Goal: Transaction & Acquisition: Purchase product/service

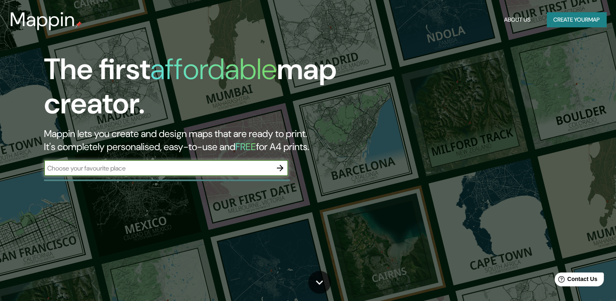
click at [235, 167] on input "text" at bounding box center [158, 167] width 228 height 9
type input "[GEOGRAPHIC_DATA]"
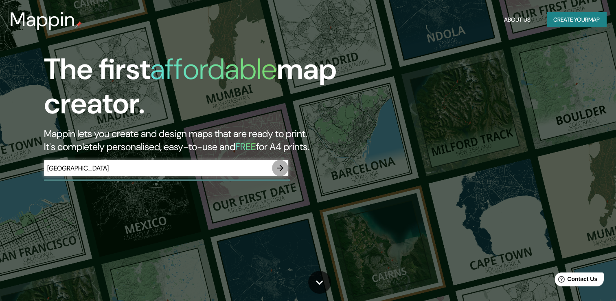
click at [278, 169] on icon "button" at bounding box center [280, 168] width 10 height 10
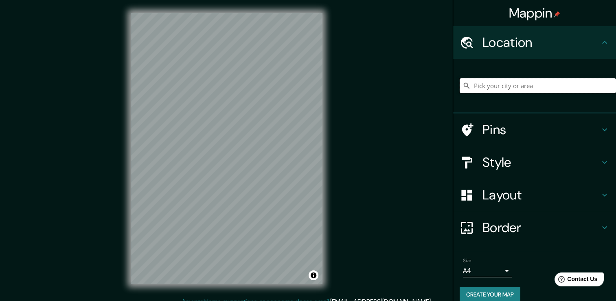
click at [479, 78] on input "Pick your city or area" at bounding box center [538, 85] width 156 height 15
click at [477, 85] on input "Pick your city or area" at bounding box center [538, 85] width 156 height 15
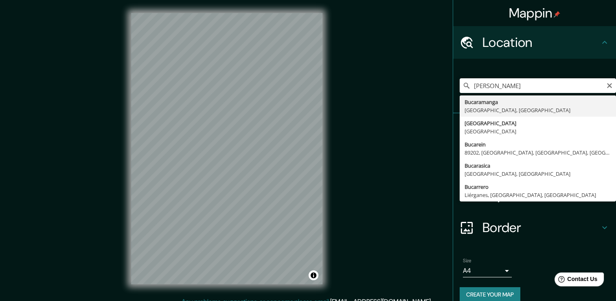
type input "Bucaramanga, [GEOGRAPHIC_DATA], [GEOGRAPHIC_DATA]"
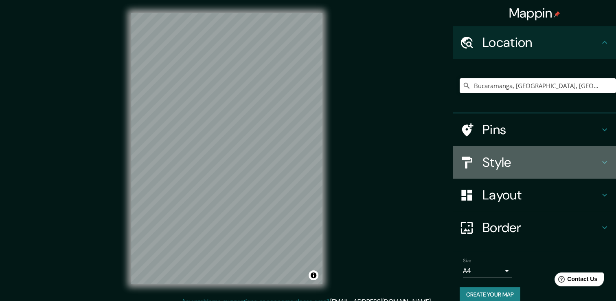
click at [556, 158] on h4 "Style" at bounding box center [541, 162] width 117 height 16
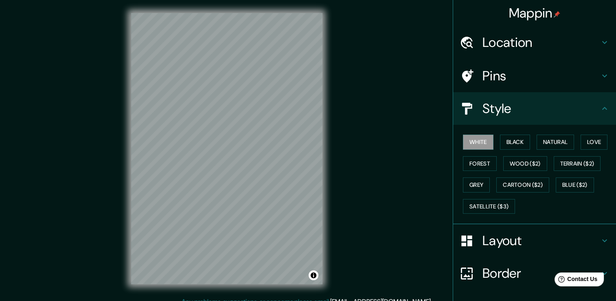
click at [507, 133] on div "White Black Natural Love Forest Wood ($2) Terrain ($2) Grey Cartoon ($2) Blue (…" at bounding box center [538, 174] width 156 height 86
click at [505, 141] on button "Black" at bounding box center [515, 141] width 31 height 15
click at [546, 141] on button "Natural" at bounding box center [555, 141] width 37 height 15
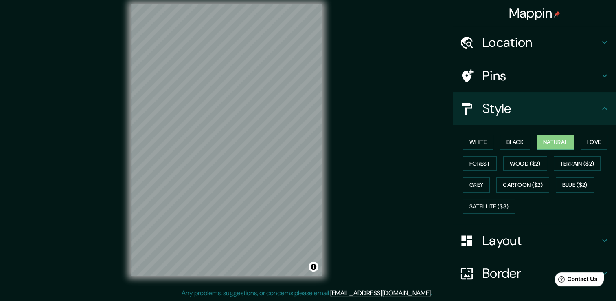
scroll to position [9, 0]
click at [591, 144] on button "Love" at bounding box center [594, 141] width 27 height 15
click at [468, 162] on button "Forest" at bounding box center [480, 163] width 34 height 15
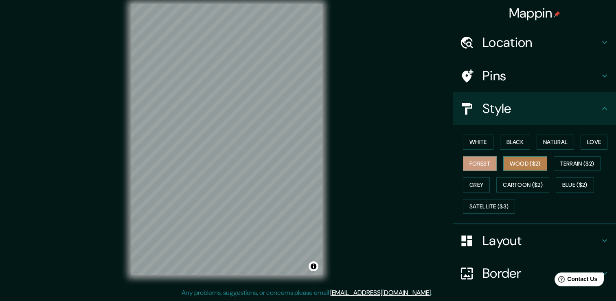
click at [536, 161] on button "Wood ($2)" at bounding box center [525, 163] width 44 height 15
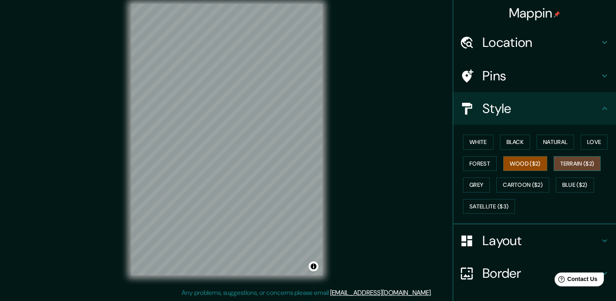
click at [570, 167] on button "Terrain ($2)" at bounding box center [577, 163] width 47 height 15
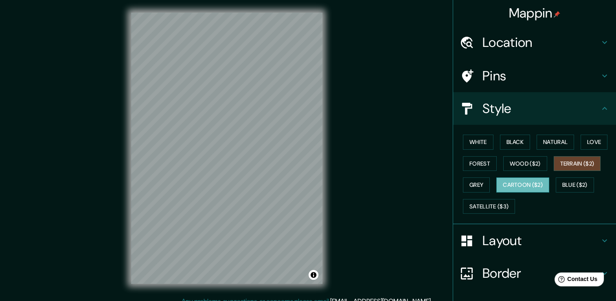
scroll to position [0, 0]
click at [471, 182] on button "Grey" at bounding box center [476, 184] width 27 height 15
click at [507, 182] on button "Cartoon ($2)" at bounding box center [522, 184] width 53 height 15
click at [505, 137] on button "Black" at bounding box center [515, 141] width 31 height 15
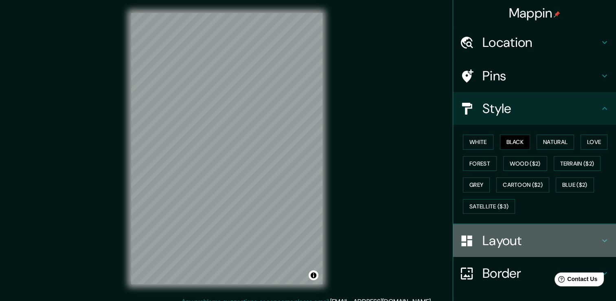
click at [496, 237] on h4 "Layout" at bounding box center [541, 240] width 117 height 16
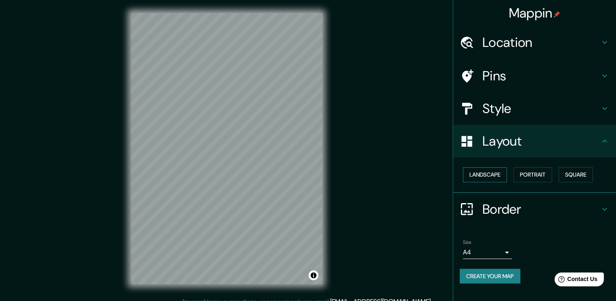
click at [496, 178] on button "Landscape" at bounding box center [485, 174] width 44 height 15
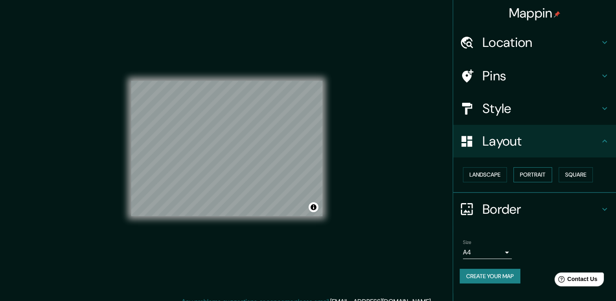
click at [529, 173] on button "Portrait" at bounding box center [533, 174] width 39 height 15
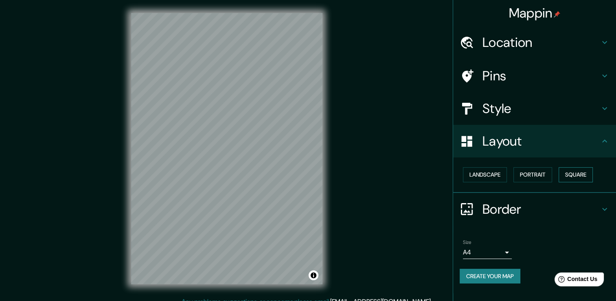
click at [572, 171] on button "Square" at bounding box center [576, 174] width 34 height 15
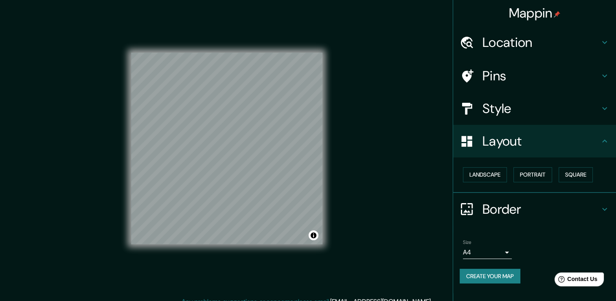
drag, startPoint x: 545, startPoint y: 202, endPoint x: 543, endPoint y: 195, distance: 7.6
click at [544, 201] on h4 "Border" at bounding box center [541, 209] width 117 height 16
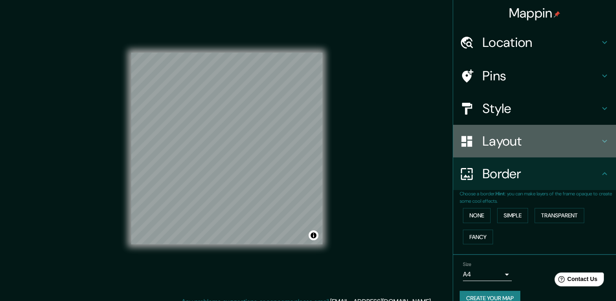
click at [521, 144] on h4 "Layout" at bounding box center [541, 141] width 117 height 16
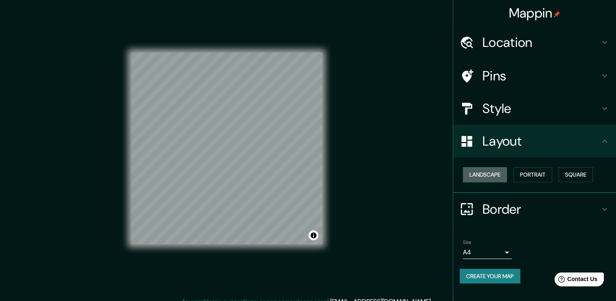
click at [490, 176] on button "Landscape" at bounding box center [485, 174] width 44 height 15
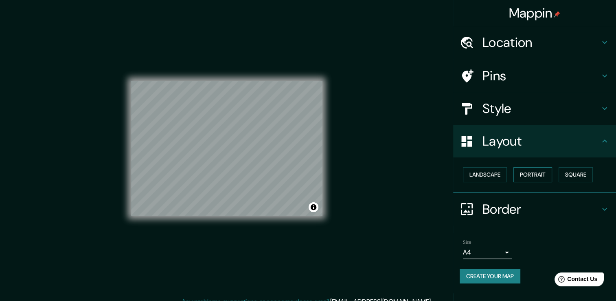
click at [531, 175] on button "Portrait" at bounding box center [533, 174] width 39 height 15
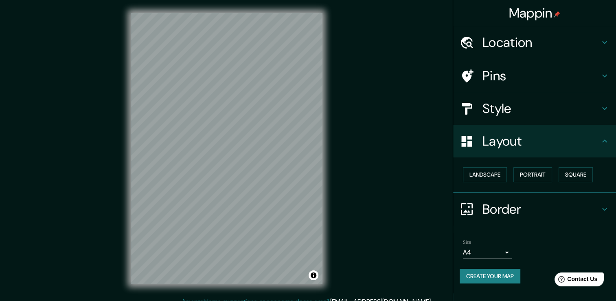
click at [499, 104] on h4 "Style" at bounding box center [541, 108] width 117 height 16
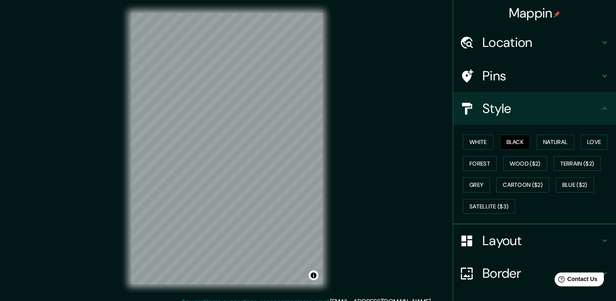
click at [507, 59] on ul "Location [GEOGRAPHIC_DATA], [GEOGRAPHIC_DATA], [GEOGRAPHIC_DATA] Pins Style Whi…" at bounding box center [534, 191] width 163 height 331
click at [508, 70] on h4 "Pins" at bounding box center [541, 76] width 117 height 16
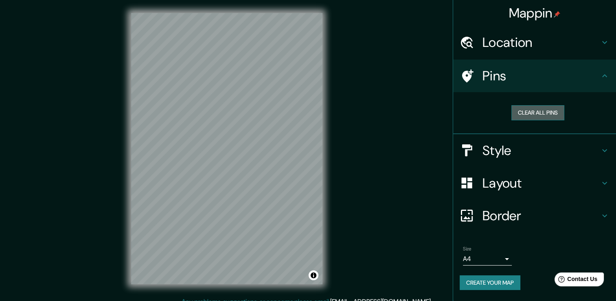
click at [546, 111] on button "Clear all pins" at bounding box center [537, 112] width 53 height 15
click at [542, 114] on button "Clear all pins" at bounding box center [537, 112] width 53 height 15
click at [529, 110] on button "Clear all pins" at bounding box center [537, 112] width 53 height 15
click at [587, 74] on h4 "Pins" at bounding box center [541, 76] width 117 height 16
click at [593, 45] on h4 "Location" at bounding box center [541, 42] width 117 height 16
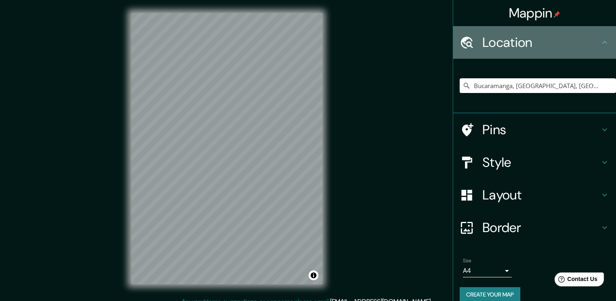
click at [600, 45] on icon at bounding box center [605, 42] width 10 height 10
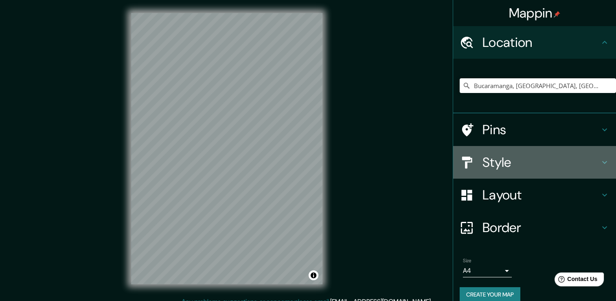
click at [538, 165] on h4 "Style" at bounding box center [541, 162] width 117 height 16
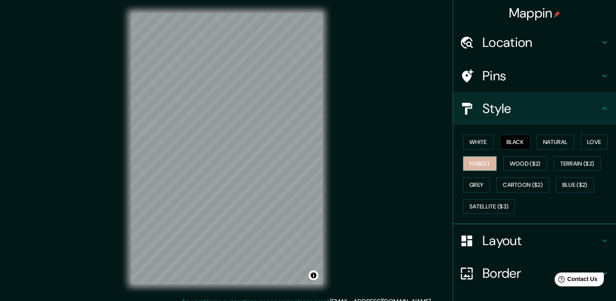
click at [475, 161] on button "Forest" at bounding box center [480, 163] width 34 height 15
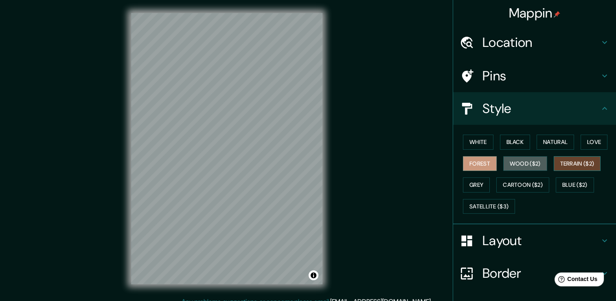
drag, startPoint x: 518, startPoint y: 158, endPoint x: 554, endPoint y: 164, distance: 36.3
click at [519, 159] on button "Wood ($2)" at bounding box center [525, 163] width 44 height 15
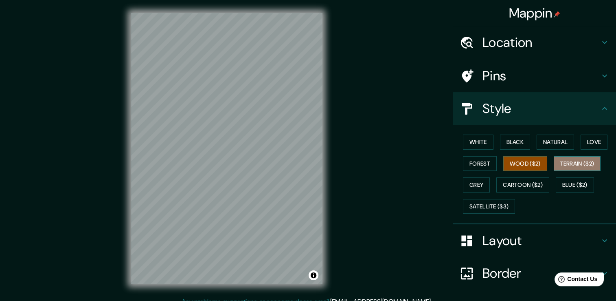
click at [567, 164] on button "Terrain ($2)" at bounding box center [577, 163] width 47 height 15
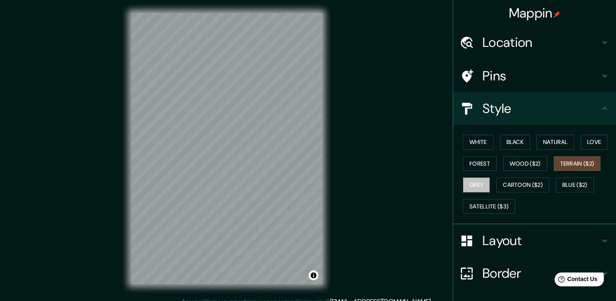
click at [478, 187] on button "Grey" at bounding box center [476, 184] width 27 height 15
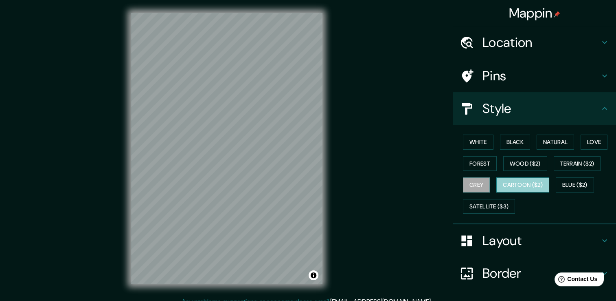
click at [509, 184] on button "Cartoon ($2)" at bounding box center [522, 184] width 53 height 15
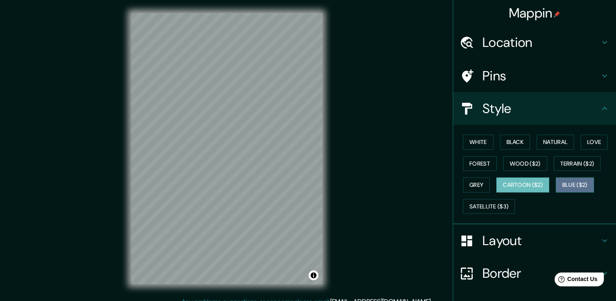
click at [575, 185] on button "Blue ($2)" at bounding box center [575, 184] width 38 height 15
click at [496, 187] on button "Cartoon ($2)" at bounding box center [522, 184] width 53 height 15
click at [484, 206] on button "Satellite ($3)" at bounding box center [489, 206] width 52 height 15
click at [514, 185] on button "Cartoon ($2)" at bounding box center [522, 184] width 53 height 15
click at [491, 205] on button "Satellite ($3)" at bounding box center [489, 206] width 52 height 15
